Goal: Find specific page/section: Find specific page/section

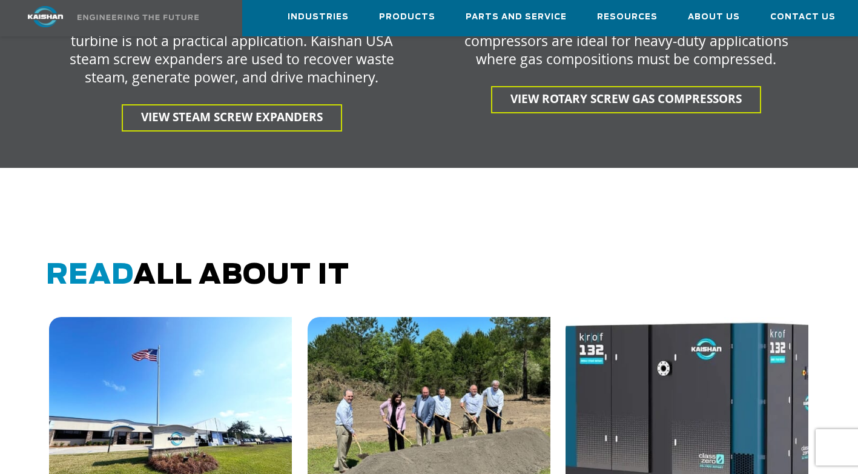
scroll to position [2837, 0]
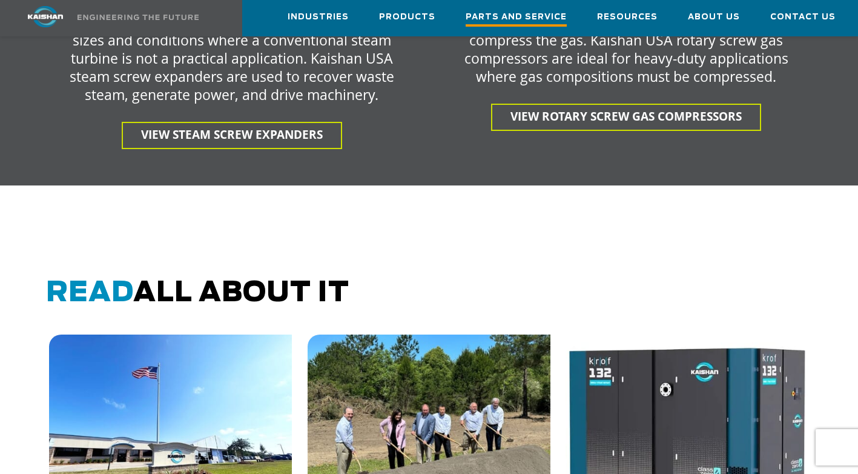
click at [512, 16] on span "Parts and Service" at bounding box center [516, 18] width 101 height 16
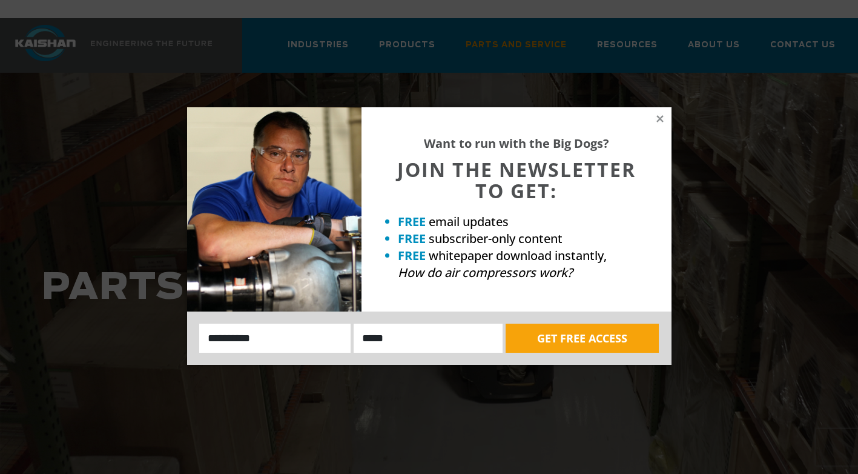
click at [656, 113] on div "Want to run with the Big Dogs? JOIN THE NEWSLETTER TO GET: FREE email updates F…" at bounding box center [516, 209] width 310 height 204
click at [658, 116] on icon at bounding box center [659, 118] width 7 height 7
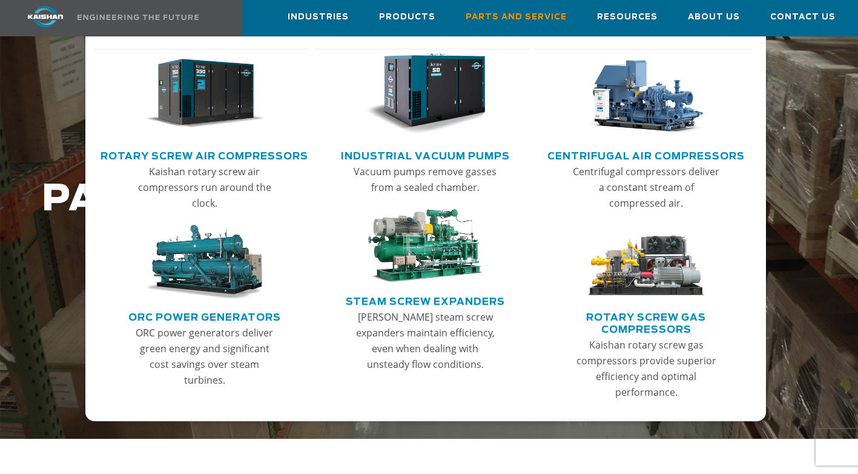
scroll to position [61, 0]
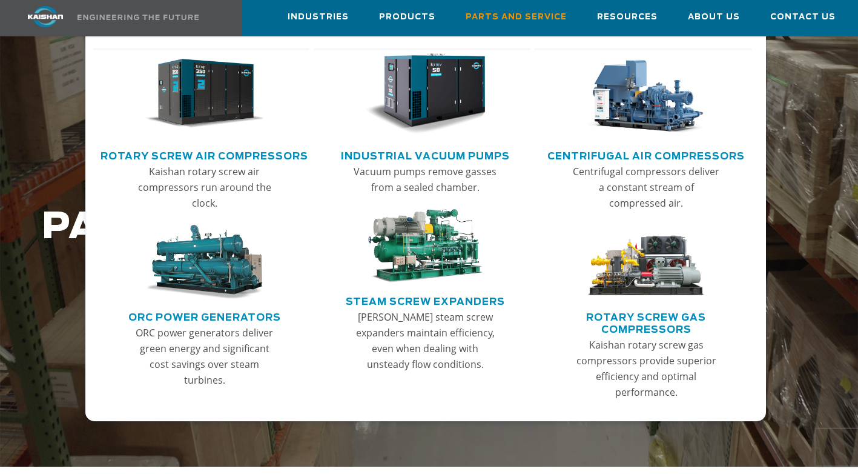
click at [256, 154] on link "Rotary Screw Air Compressors" at bounding box center [205, 154] width 208 height 18
click at [170, 155] on link "Rotary Screw Air Compressors" at bounding box center [205, 154] width 208 height 18
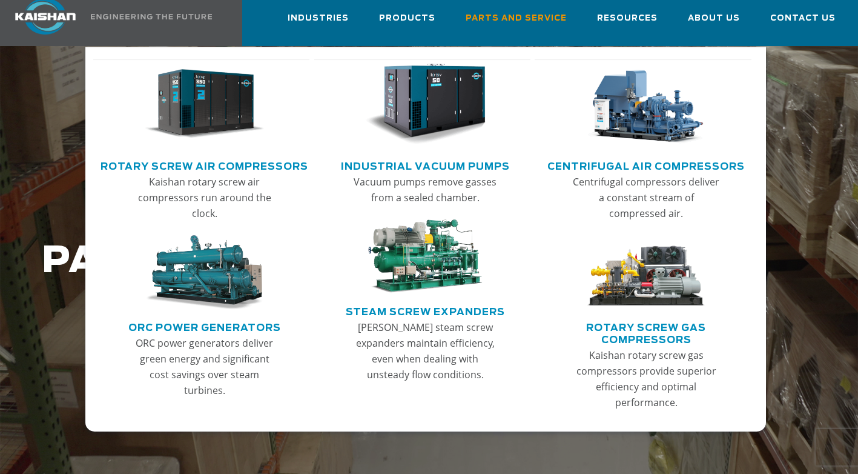
scroll to position [0, 0]
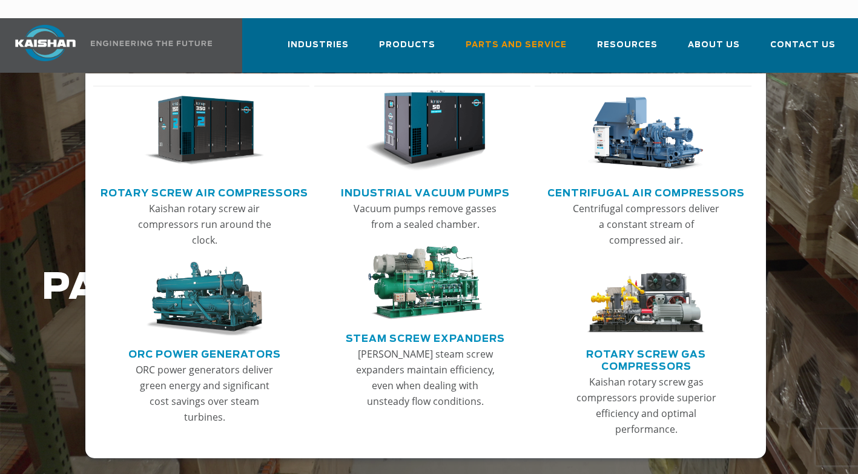
click at [183, 90] on img "Main menu" at bounding box center [205, 130] width 120 height 81
drag, startPoint x: 223, startPoint y: 198, endPoint x: 217, endPoint y: 203, distance: 8.1
click at [223, 200] on p "Kaishan rotary screw air compressors run around the clock." at bounding box center [204, 223] width 147 height 47
click at [209, 210] on p "Kaishan rotary screw air compressors run around the clock." at bounding box center [204, 223] width 147 height 47
drag, startPoint x: 209, startPoint y: 210, endPoint x: 208, endPoint y: 174, distance: 35.7
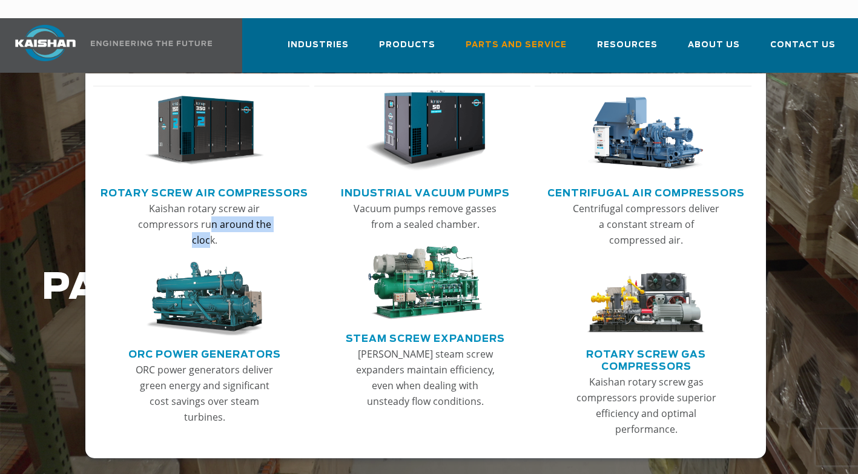
click at [208, 182] on link "Rotary Screw Air Compressors" at bounding box center [205, 191] width 208 height 18
click at [209, 182] on link "Rotary Screw Air Compressors" at bounding box center [205, 191] width 208 height 18
drag, startPoint x: 209, startPoint y: 173, endPoint x: 210, endPoint y: 144, distance: 28.5
click at [209, 182] on link "Rotary Screw Air Compressors" at bounding box center [205, 191] width 208 height 18
click at [210, 123] on img "Main menu" at bounding box center [205, 130] width 120 height 81
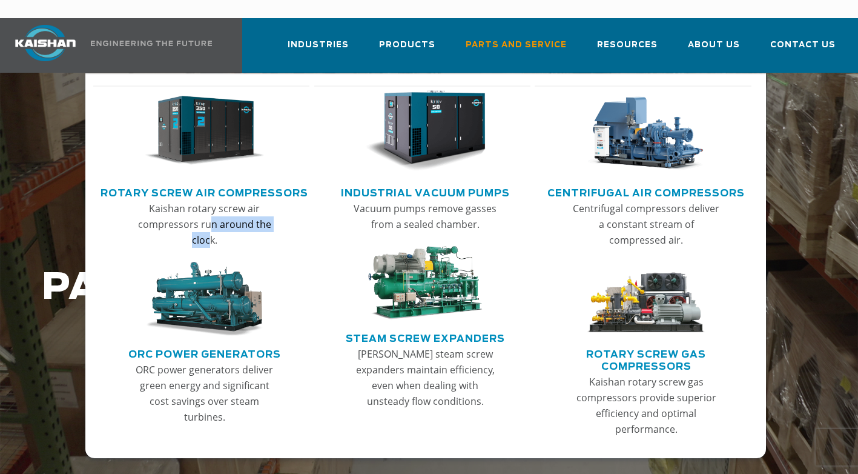
click at [210, 123] on img "Main menu" at bounding box center [205, 130] width 120 height 81
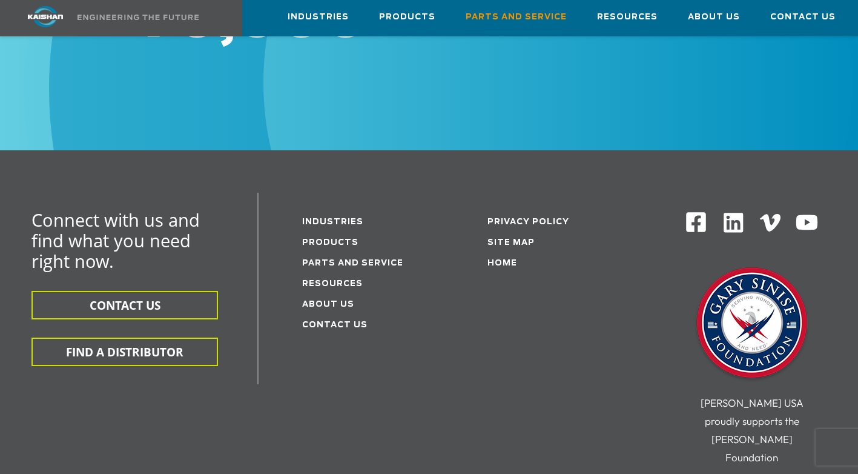
scroll to position [1574, 0]
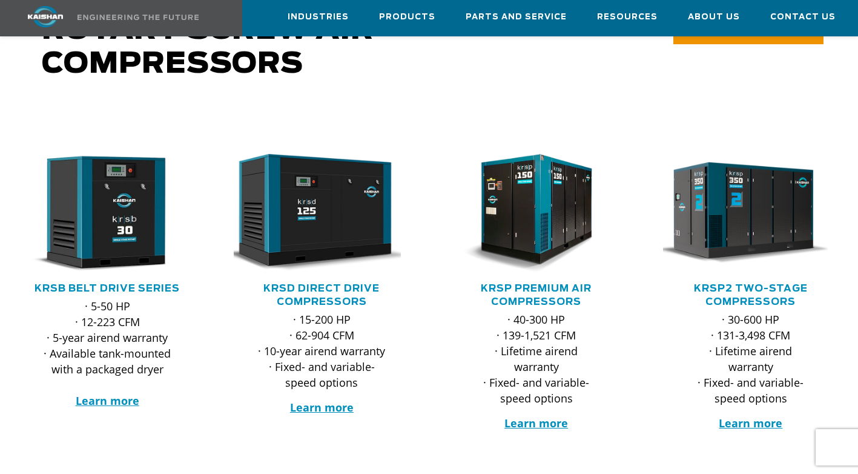
scroll to position [115, 0]
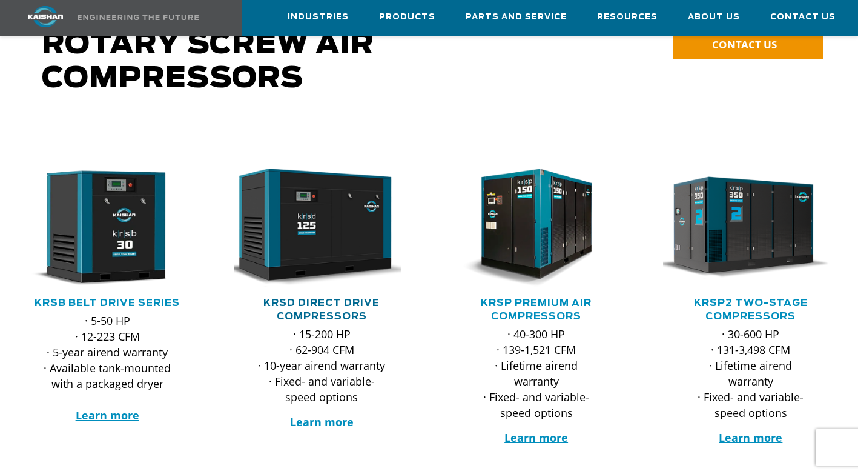
click at [312, 298] on link "KRSD Direct Drive Compressors" at bounding box center [321, 309] width 116 height 23
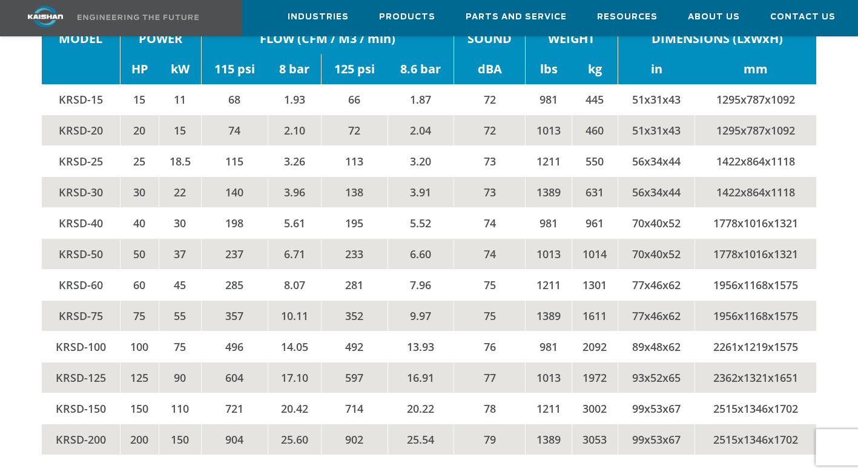
scroll to position [1938, 0]
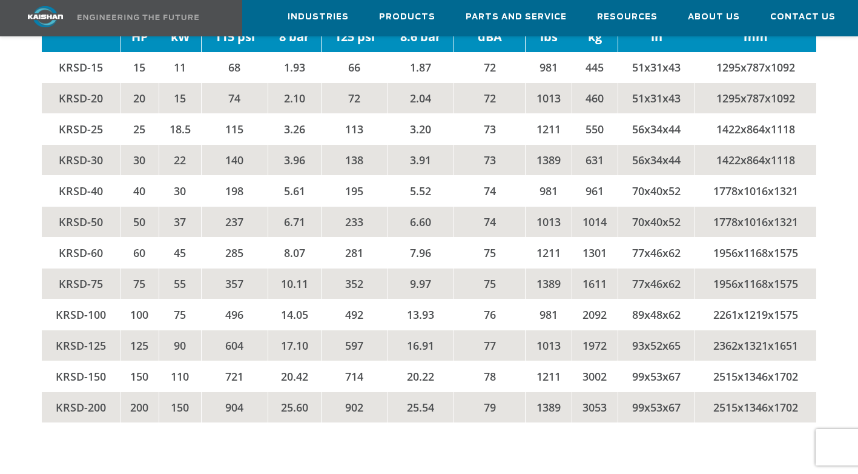
click at [60, 329] on td "KRSD-125" at bounding box center [81, 344] width 79 height 31
click at [68, 329] on td "KRSD-125" at bounding box center [81, 344] width 79 height 31
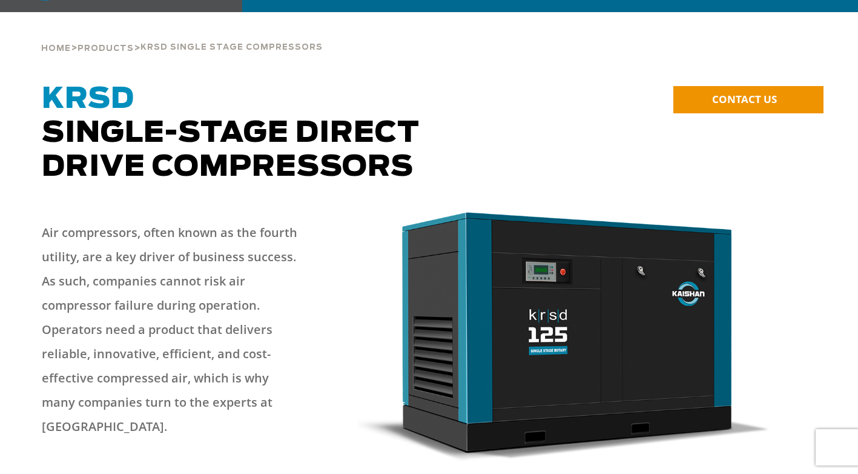
scroll to position [0, 0]
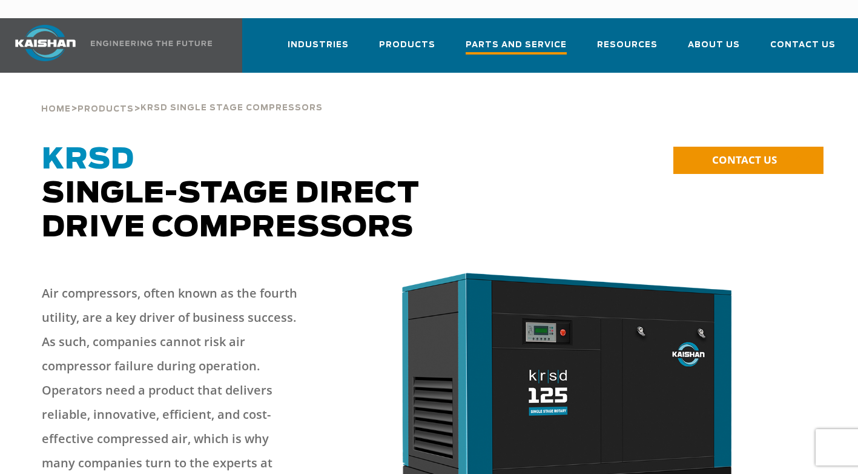
click at [524, 38] on span "Parts and Service" at bounding box center [516, 46] width 101 height 16
